Goal: Information Seeking & Learning: Learn about a topic

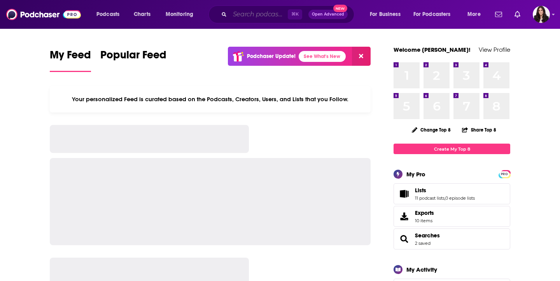
click at [248, 10] on input "Search podcasts, credits, & more..." at bounding box center [259, 14] width 58 height 12
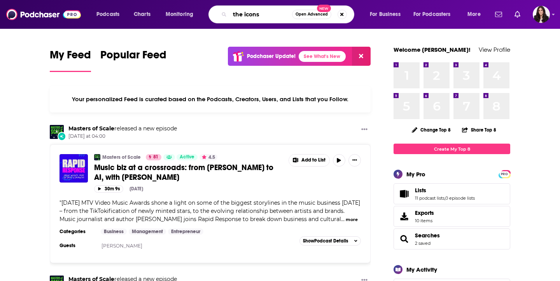
type input "the icons"
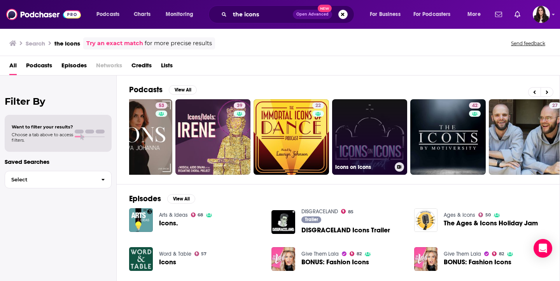
scroll to position [0, 48]
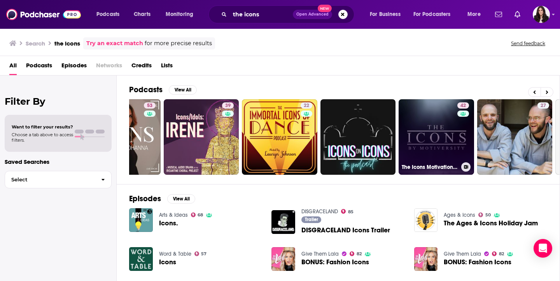
click at [446, 111] on link "42 The Icons Motivational Podcast" at bounding box center [435, 136] width 75 height 75
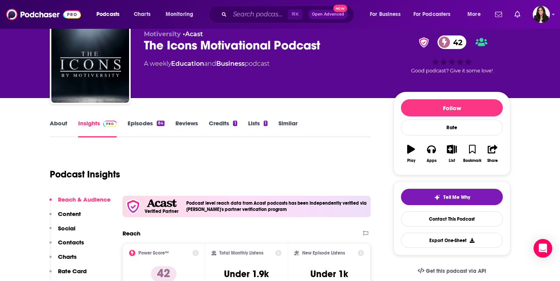
scroll to position [23, 0]
